Goal: Information Seeking & Learning: Learn about a topic

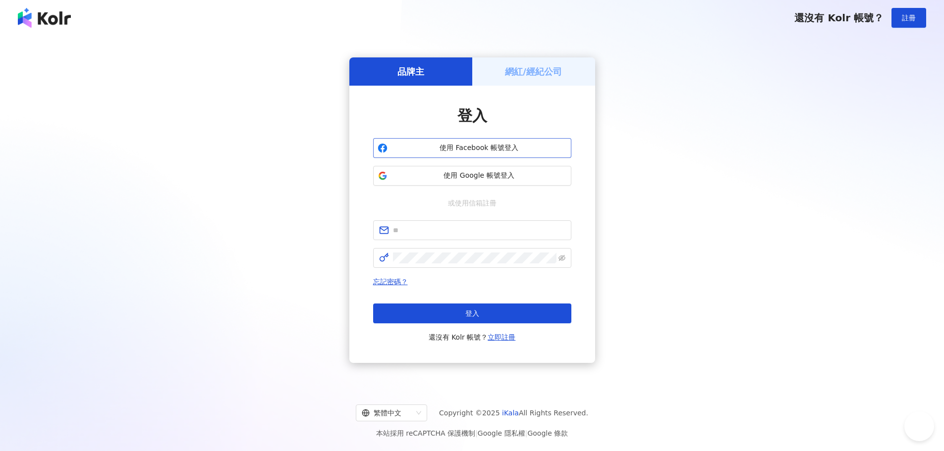
click at [481, 150] on span "使用 Facebook 帳號登入" at bounding box center [478, 148] width 175 height 10
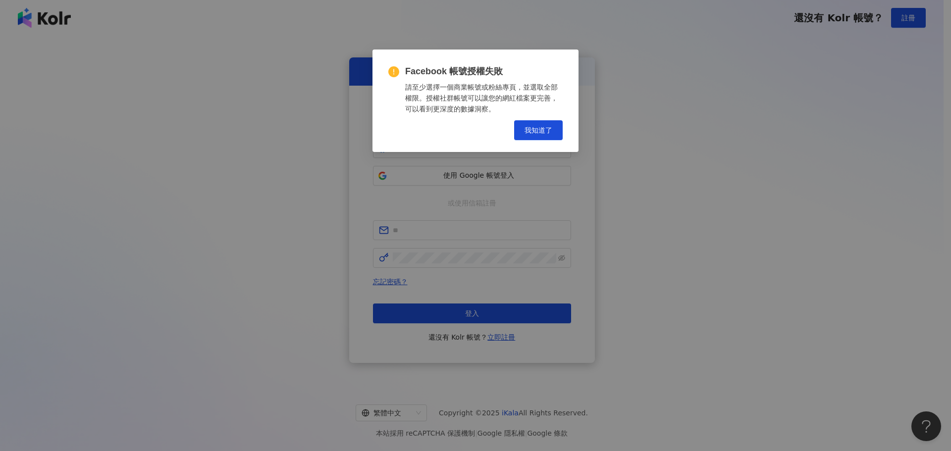
click at [499, 173] on div "Facebook 帳號授權失敗 請至少選擇一個商業帳號或粉絲專頁，並選取全部權限。授權社群帳號可以讓您的網紅檔案更完善，可以看到更深度的數據洞察。 Cance…" at bounding box center [475, 225] width 951 height 451
click at [533, 130] on span "我知道了" at bounding box center [539, 130] width 28 height 8
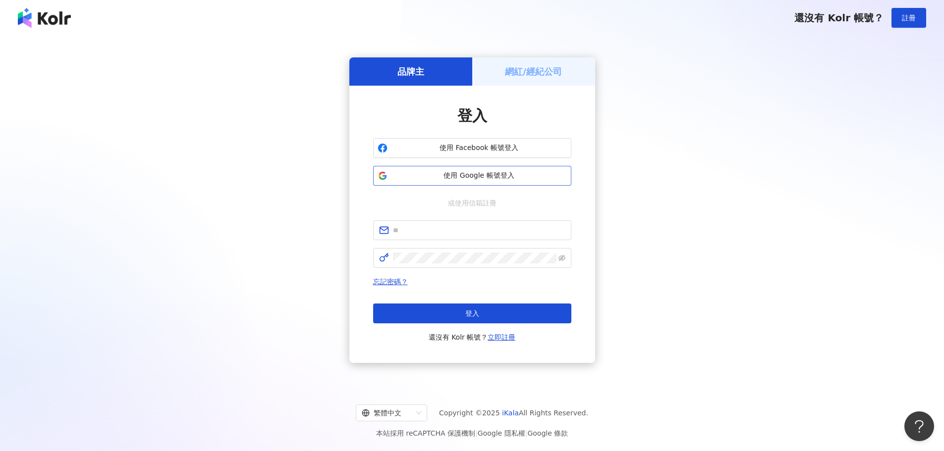
click at [502, 181] on button "使用 Google 帳號登入" at bounding box center [472, 176] width 198 height 20
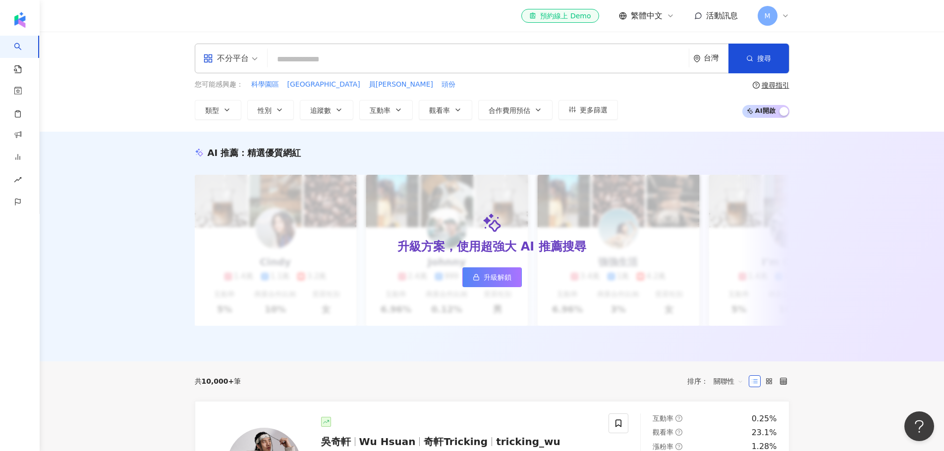
click at [770, 15] on span "M" at bounding box center [767, 15] width 6 height 11
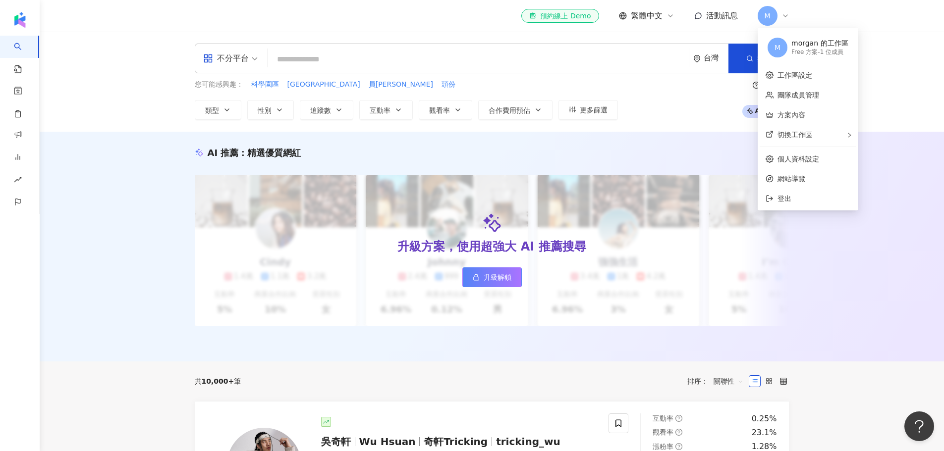
click at [782, 16] on icon at bounding box center [785, 16] width 8 height 8
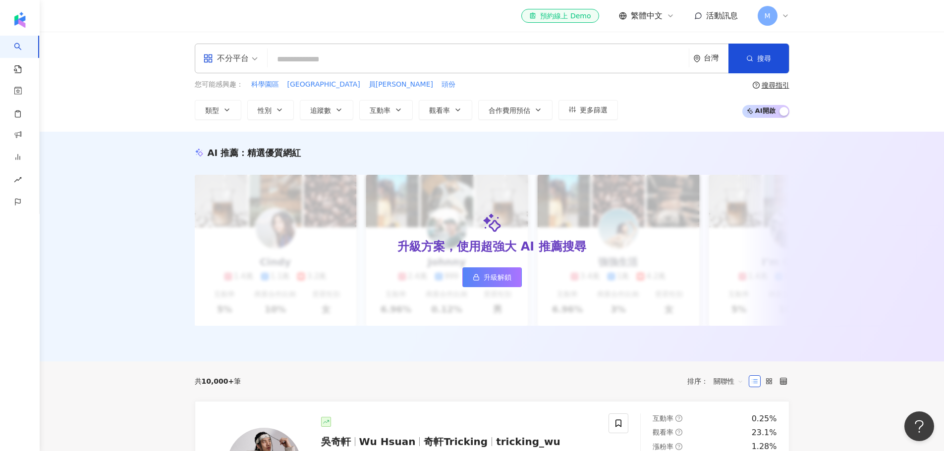
click at [784, 16] on icon at bounding box center [785, 16] width 8 height 8
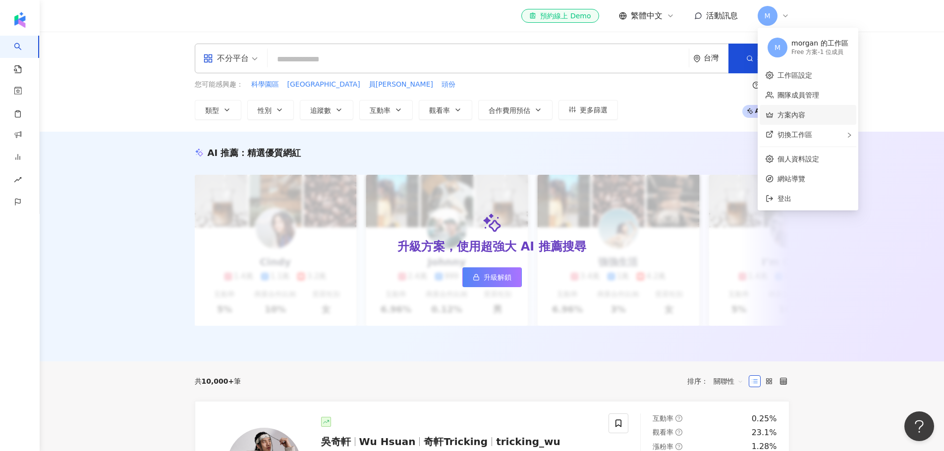
click at [801, 119] on link "方案內容" at bounding box center [792, 115] width 28 height 8
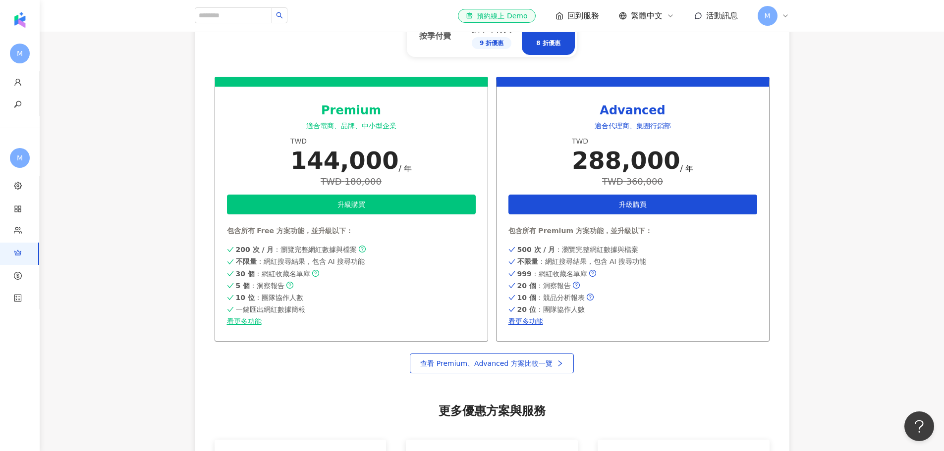
scroll to position [396, 0]
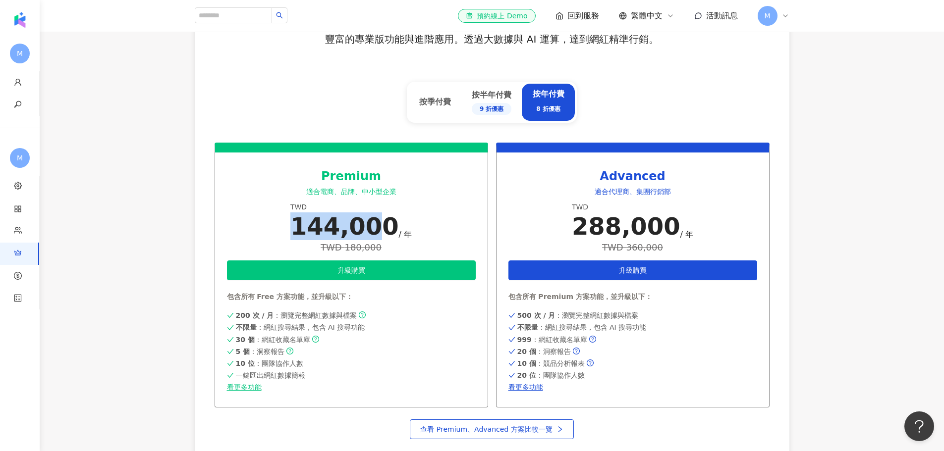
drag, startPoint x: 303, startPoint y: 238, endPoint x: 382, endPoint y: 229, distance: 79.3
click at [382, 229] on div "144,000" at bounding box center [344, 227] width 109 height 28
drag, startPoint x: 378, startPoint y: 230, endPoint x: 303, endPoint y: 225, distance: 75.5
click at [303, 225] on div "144,000" at bounding box center [344, 227] width 109 height 28
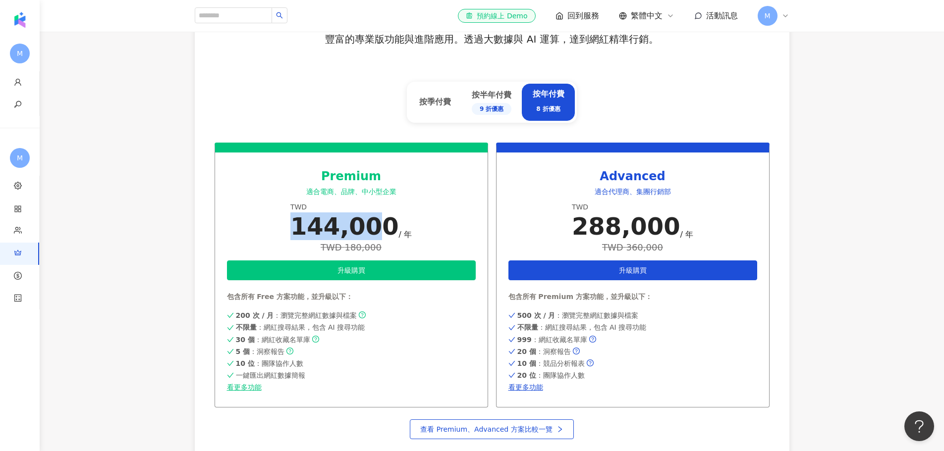
click at [303, 225] on div "144,000" at bounding box center [344, 227] width 109 height 28
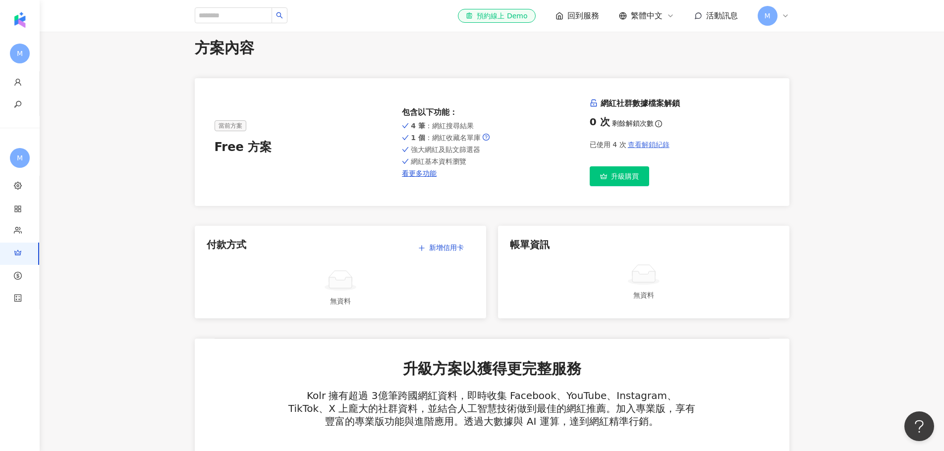
scroll to position [0, 0]
